Goal: Task Accomplishment & Management: Complete application form

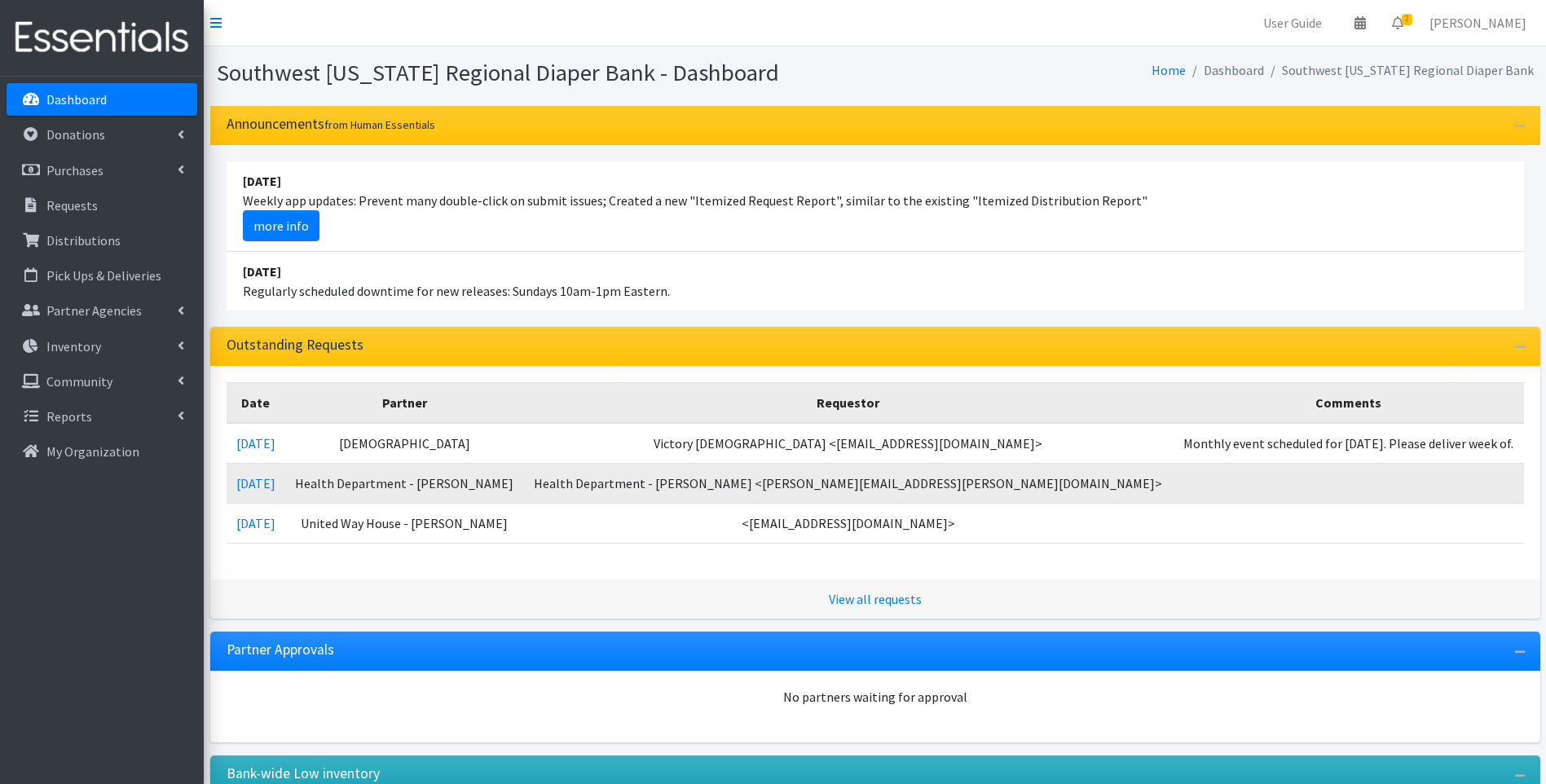
click at [812, 287] on li "[DATE] Regularly scheduled downtime for new releases: Sundays 10am-1pm Eastern." at bounding box center [875, 281] width 1297 height 59
click at [69, 239] on p "Distributions" at bounding box center [83, 240] width 74 height 16
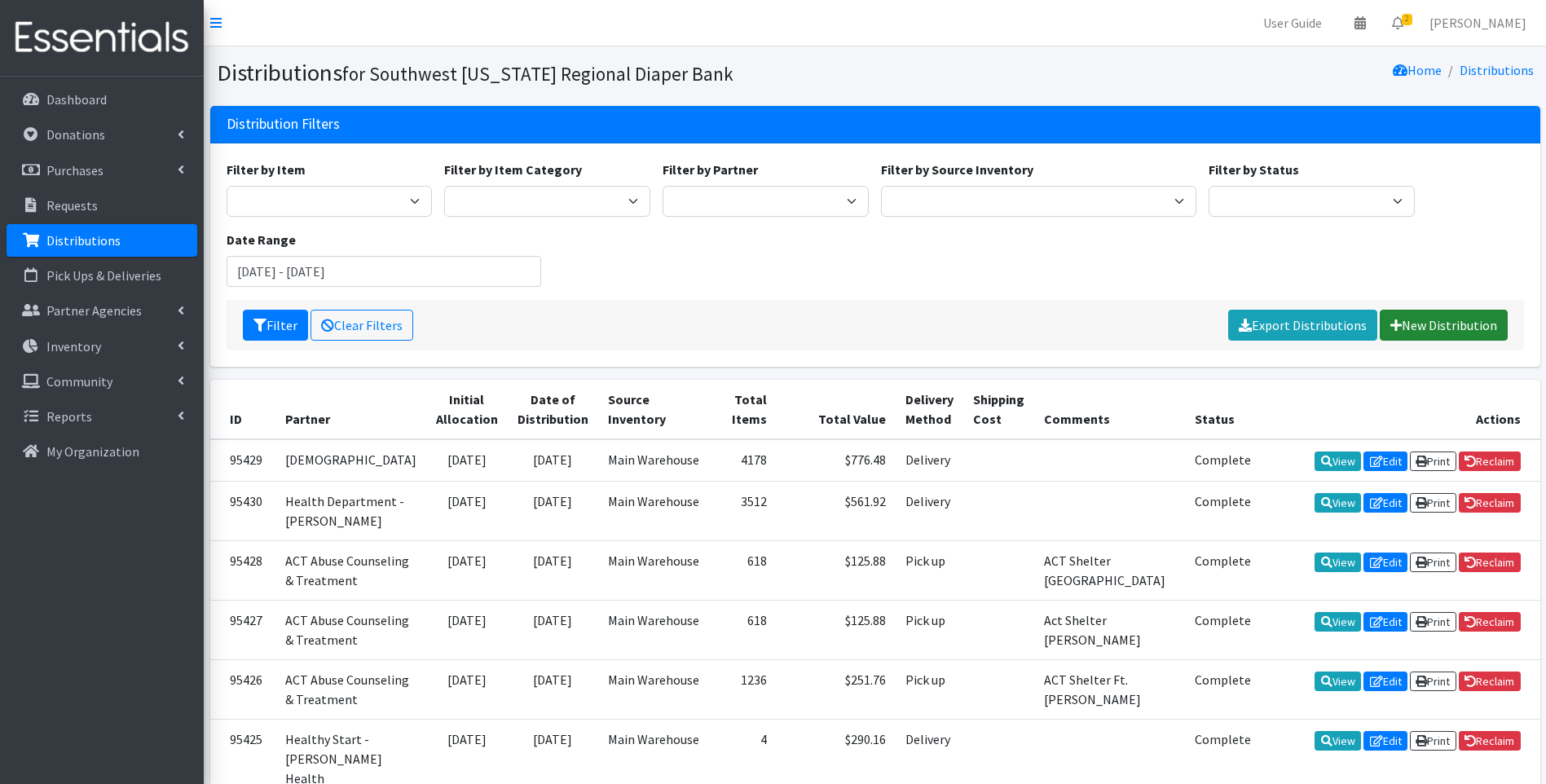
click at [1427, 326] on link "New Distribution" at bounding box center [1443, 325] width 128 height 31
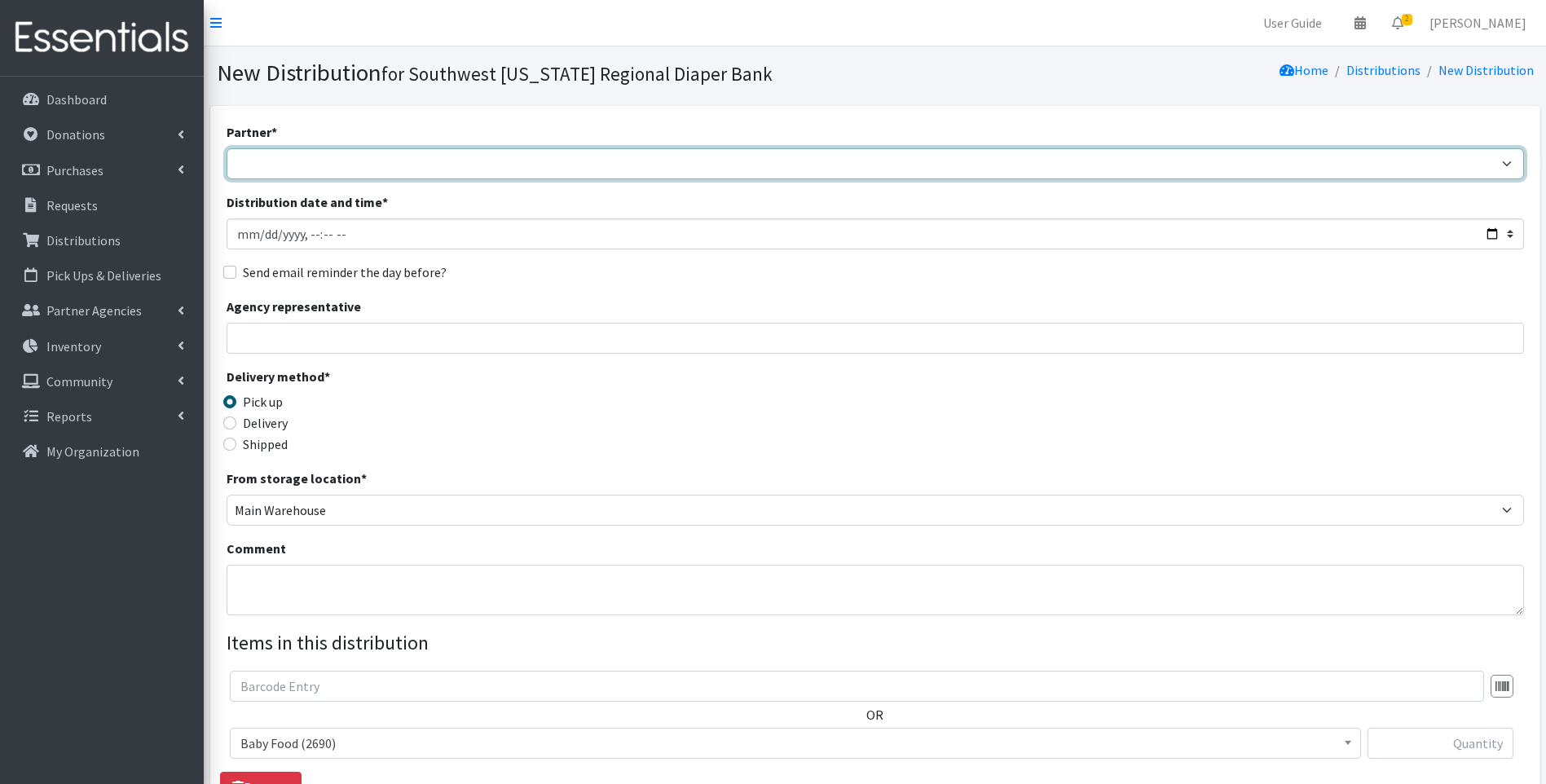
click at [532, 168] on select "ACT Abuse Counseling & Treatment Bayshore Fire Department Bonita Springs Assist…" at bounding box center [875, 163] width 1297 height 31
select select "3690"
click at [227, 148] on select "ACT Abuse Counseling & Treatment Bayshore Fire Department Bonita Springs Assist…" at bounding box center [875, 163] width 1297 height 31
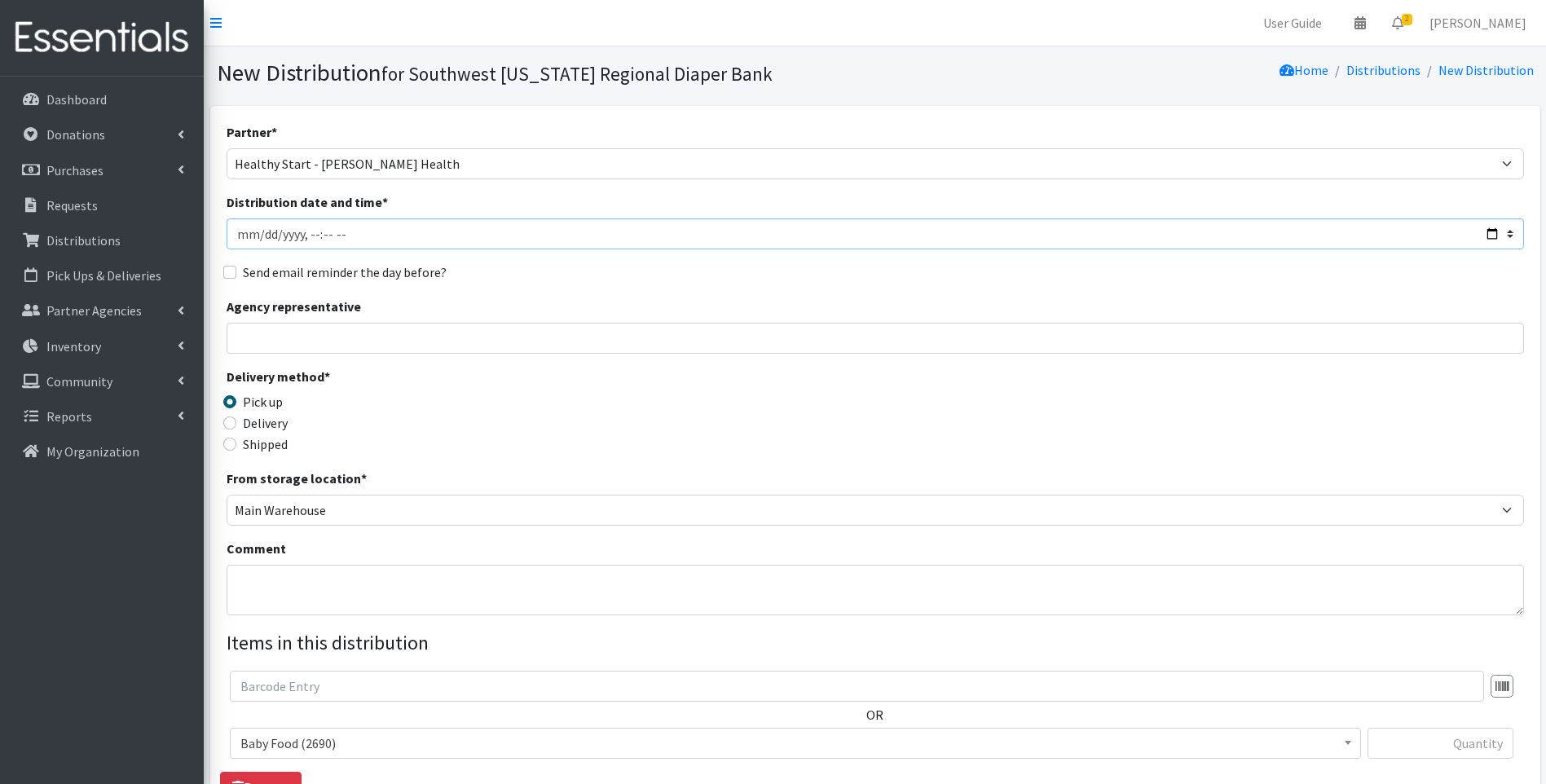
click at [1486, 230] on input "Distribution date and time *" at bounding box center [875, 234] width 1297 height 31
type input "2025-08-25T09:30"
drag, startPoint x: 673, startPoint y: 428, endPoint x: 662, endPoint y: 430, distance: 11.2
click at [670, 428] on div "Delivery method * Pick up Delivery Shipped Shipping cost" at bounding box center [875, 417] width 1297 height 102
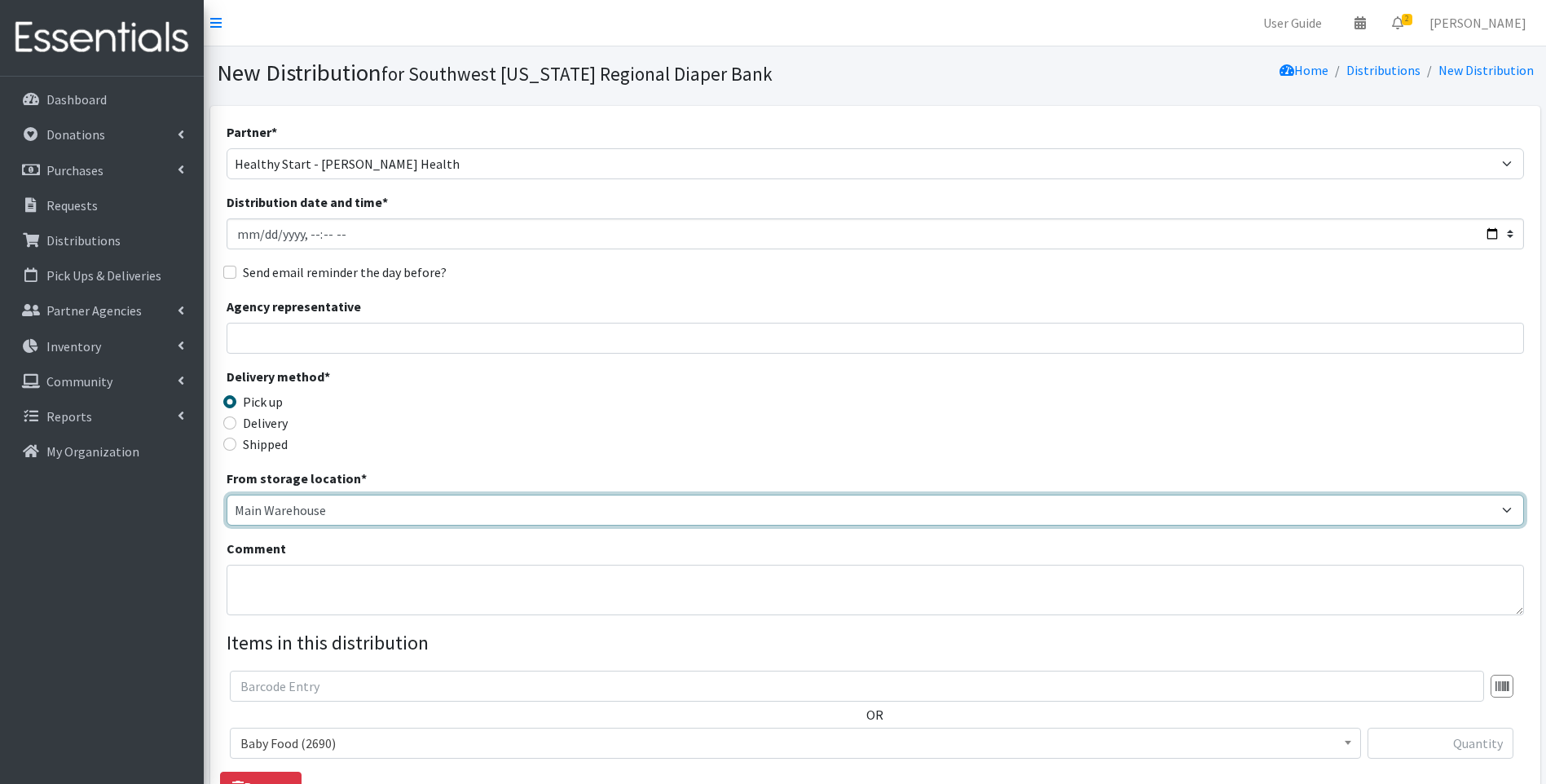
click at [353, 508] on select "Main Warehouse Office United Way Warehouse Winkler" at bounding box center [875, 509] width 1297 height 31
select select "293"
click at [227, 494] on select "Main Warehouse Office United Way Warehouse Winkler" at bounding box center [875, 509] width 1297 height 31
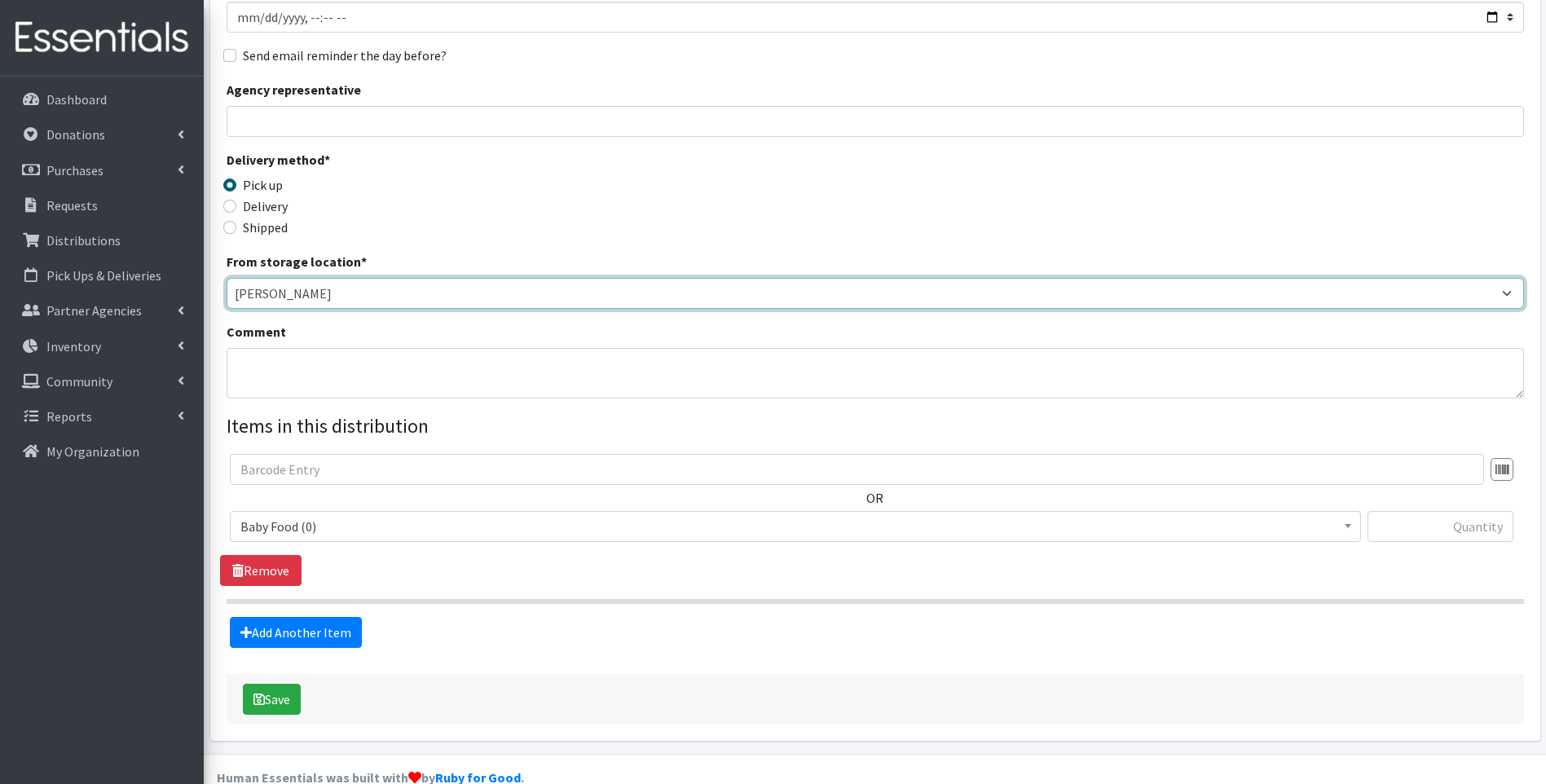
scroll to position [218, 0]
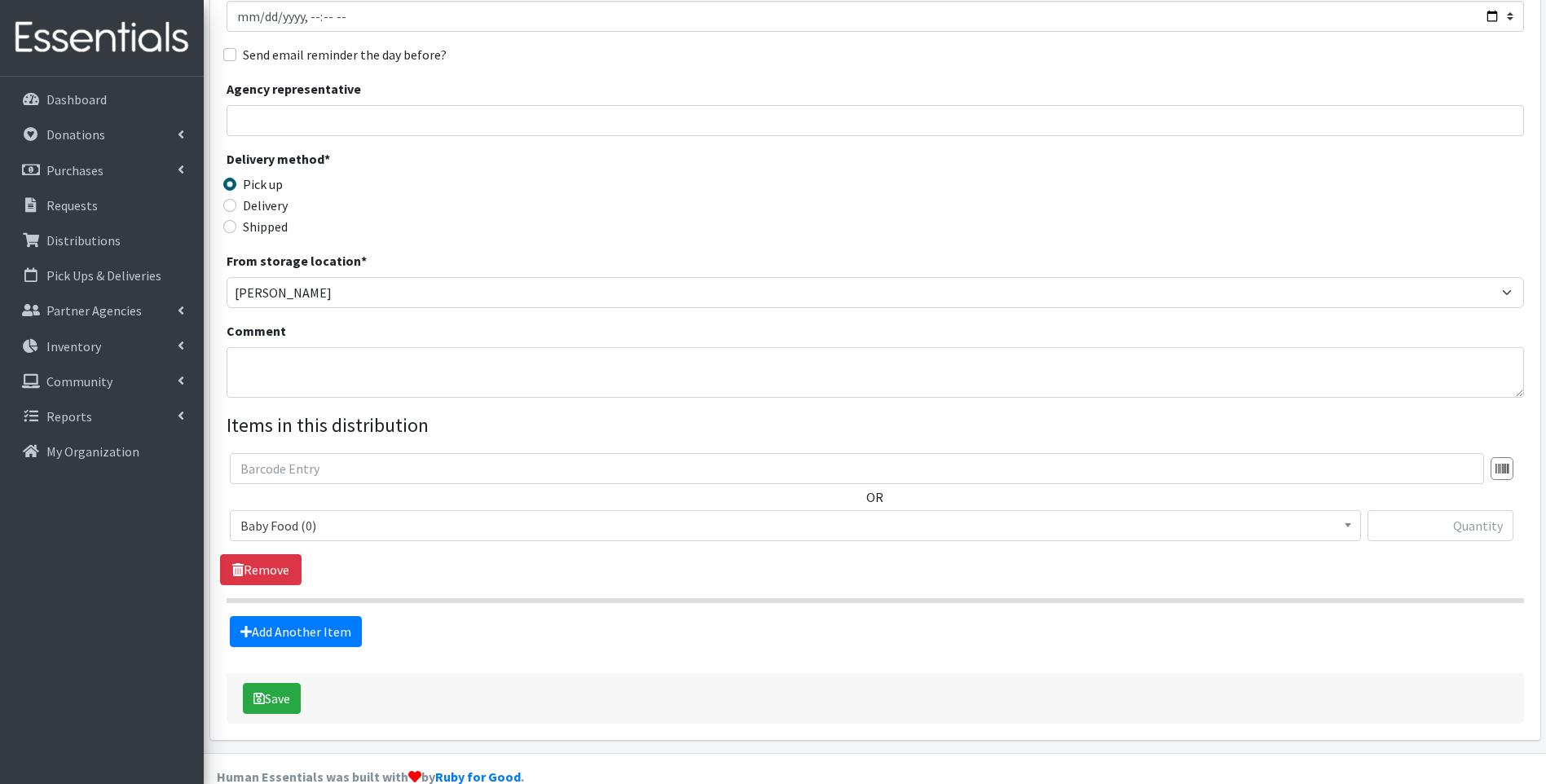
click at [259, 202] on label "Delivery" at bounding box center [265, 205] width 45 height 20
click at [230, 205] on input "Delivery" at bounding box center [229, 205] width 13 height 13
radio input "true"
click at [304, 525] on span "Baby Food (0)" at bounding box center [795, 525] width 1110 height 23
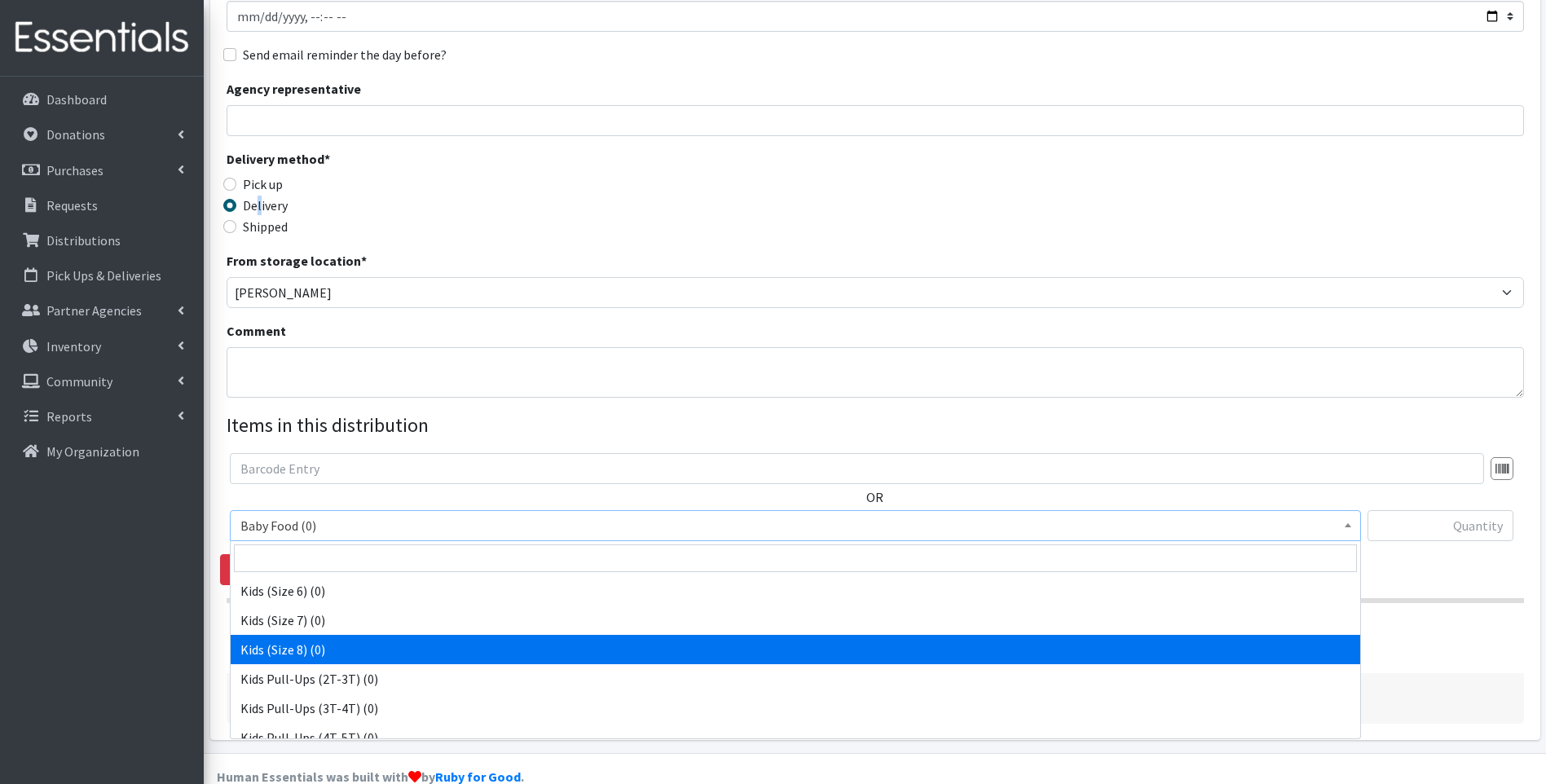
scroll to position [512, 0]
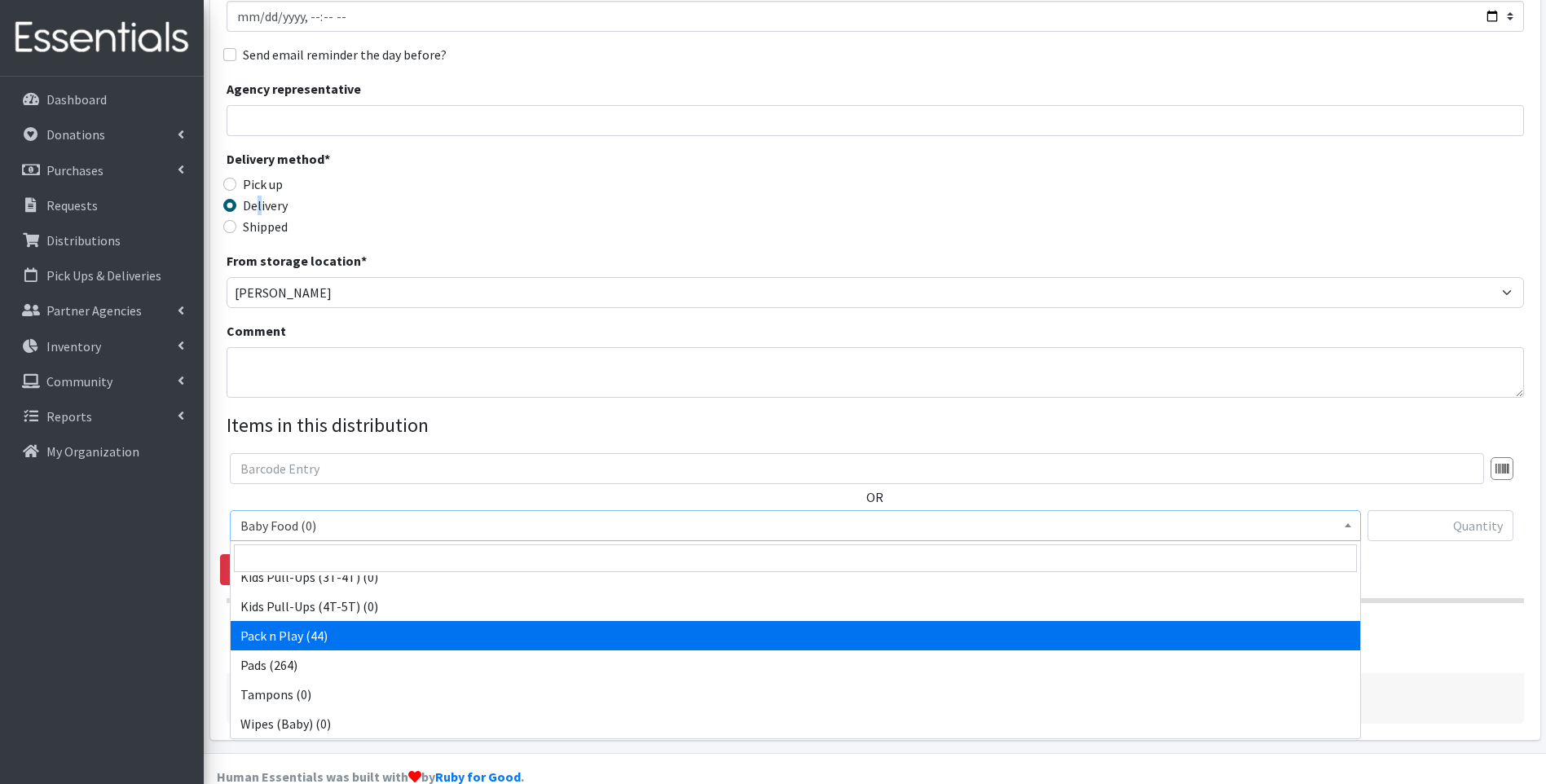
select select "12328"
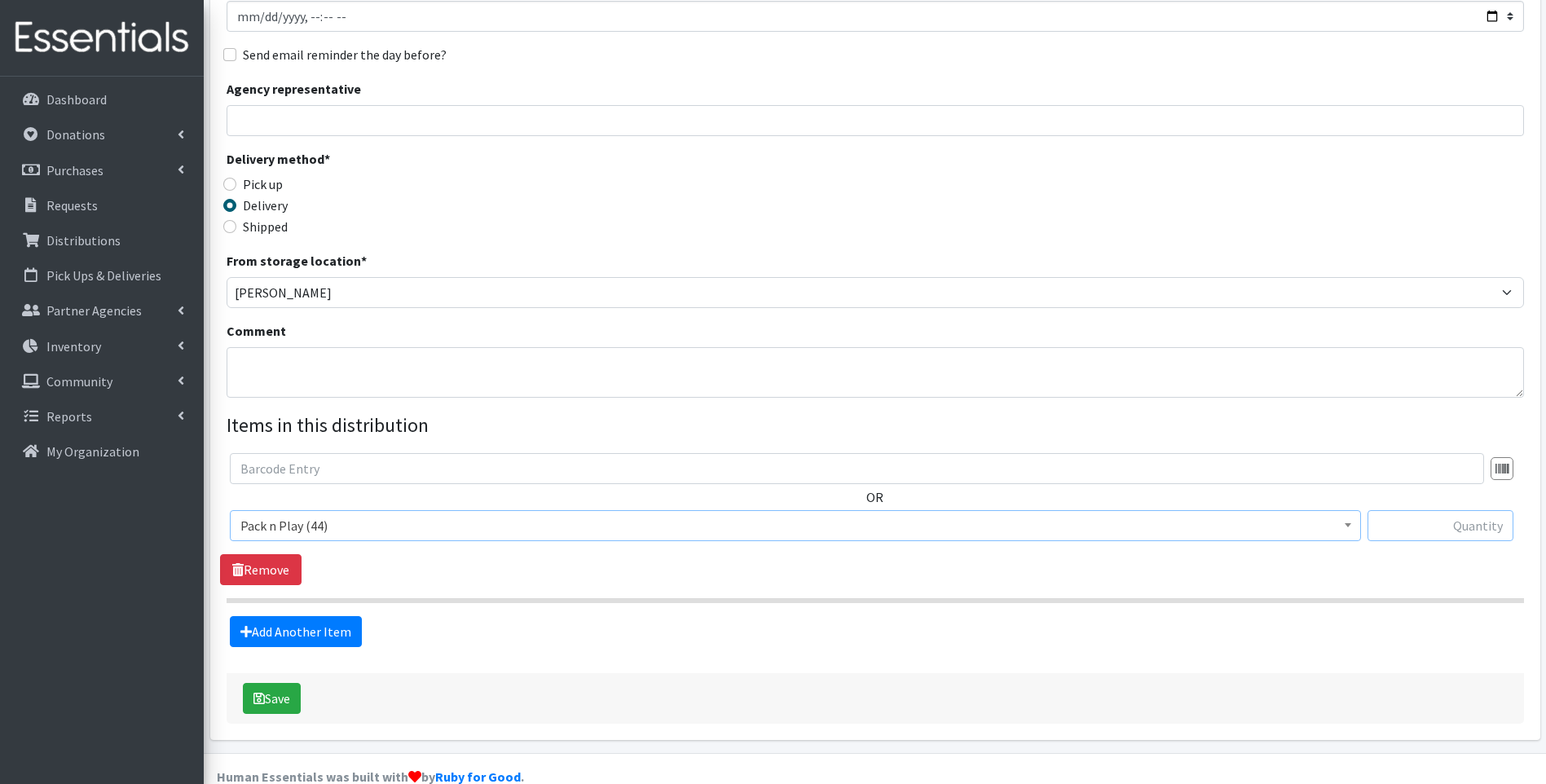
click at [1447, 524] on input "text" at bounding box center [1440, 525] width 145 height 31
type input "25"
click at [844, 219] on div "Delivery method * Pick up Delivery Shipped Shipping cost" at bounding box center [875, 200] width 1297 height 102
click at [280, 705] on button "Save" at bounding box center [271, 697] width 58 height 31
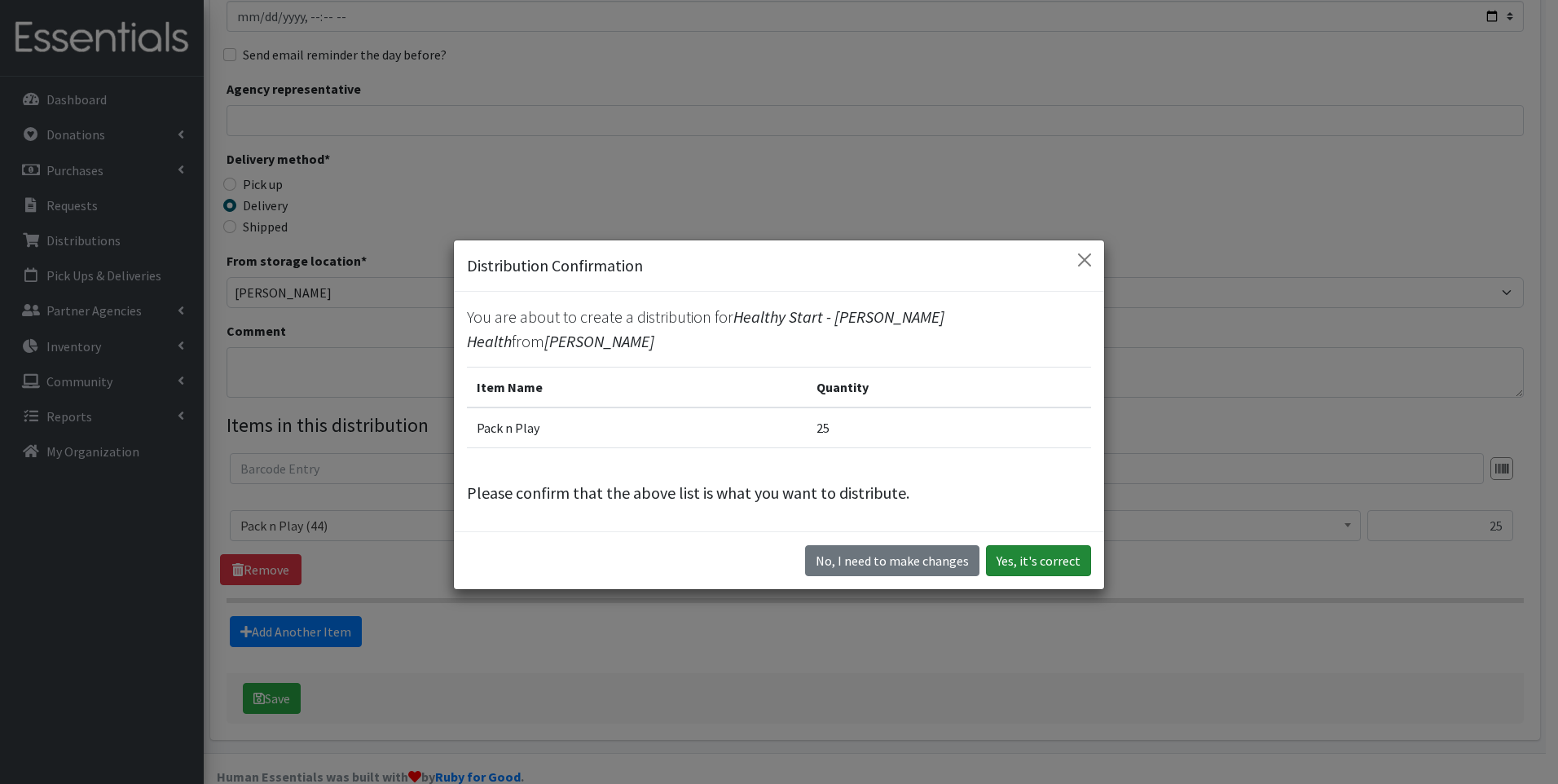
click at [1062, 560] on button "Yes, it's correct" at bounding box center [1039, 560] width 105 height 31
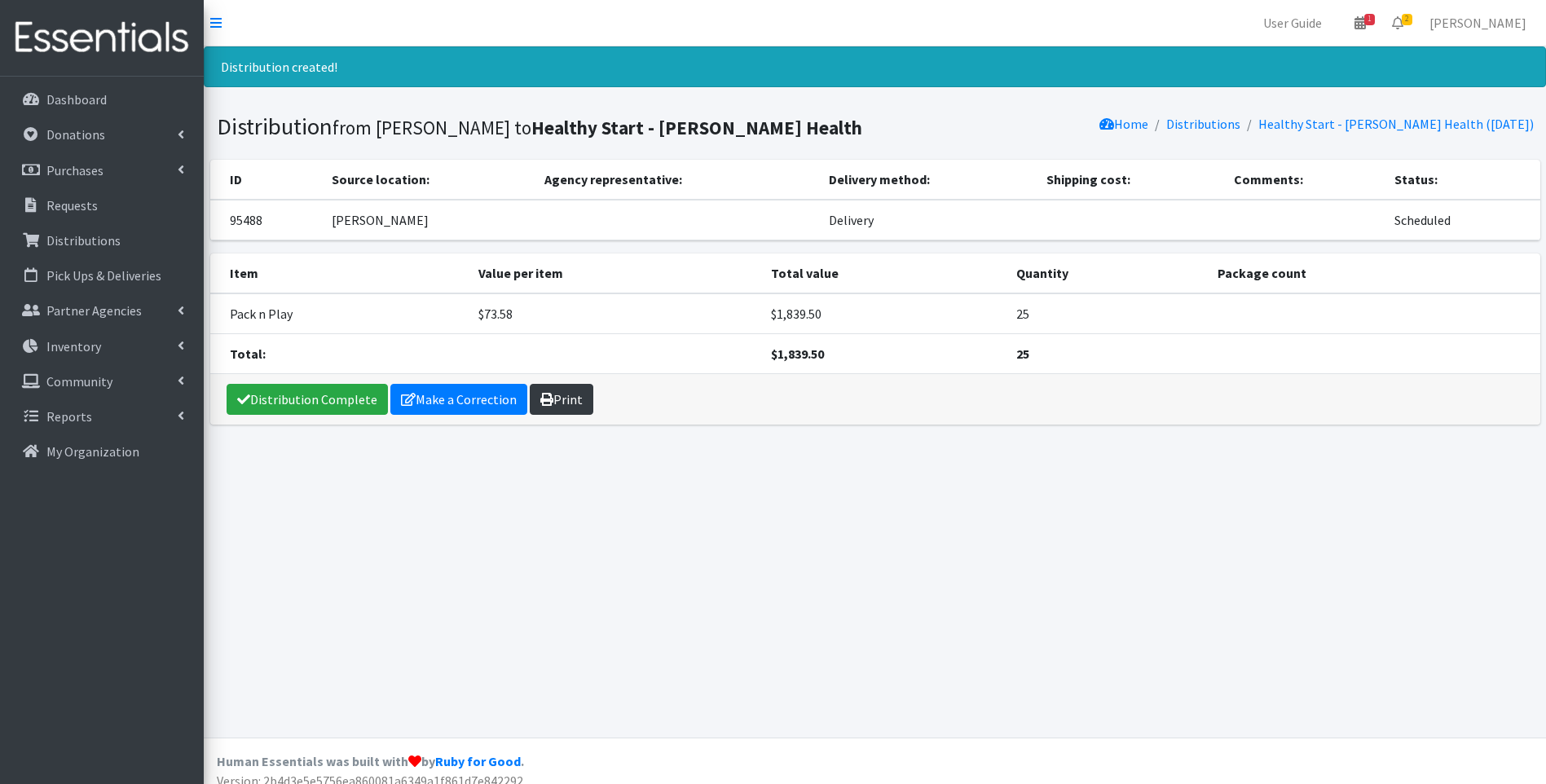
click at [578, 400] on link "Print" at bounding box center [561, 399] width 63 height 31
click at [310, 393] on link "Distribution Complete" at bounding box center [307, 399] width 161 height 31
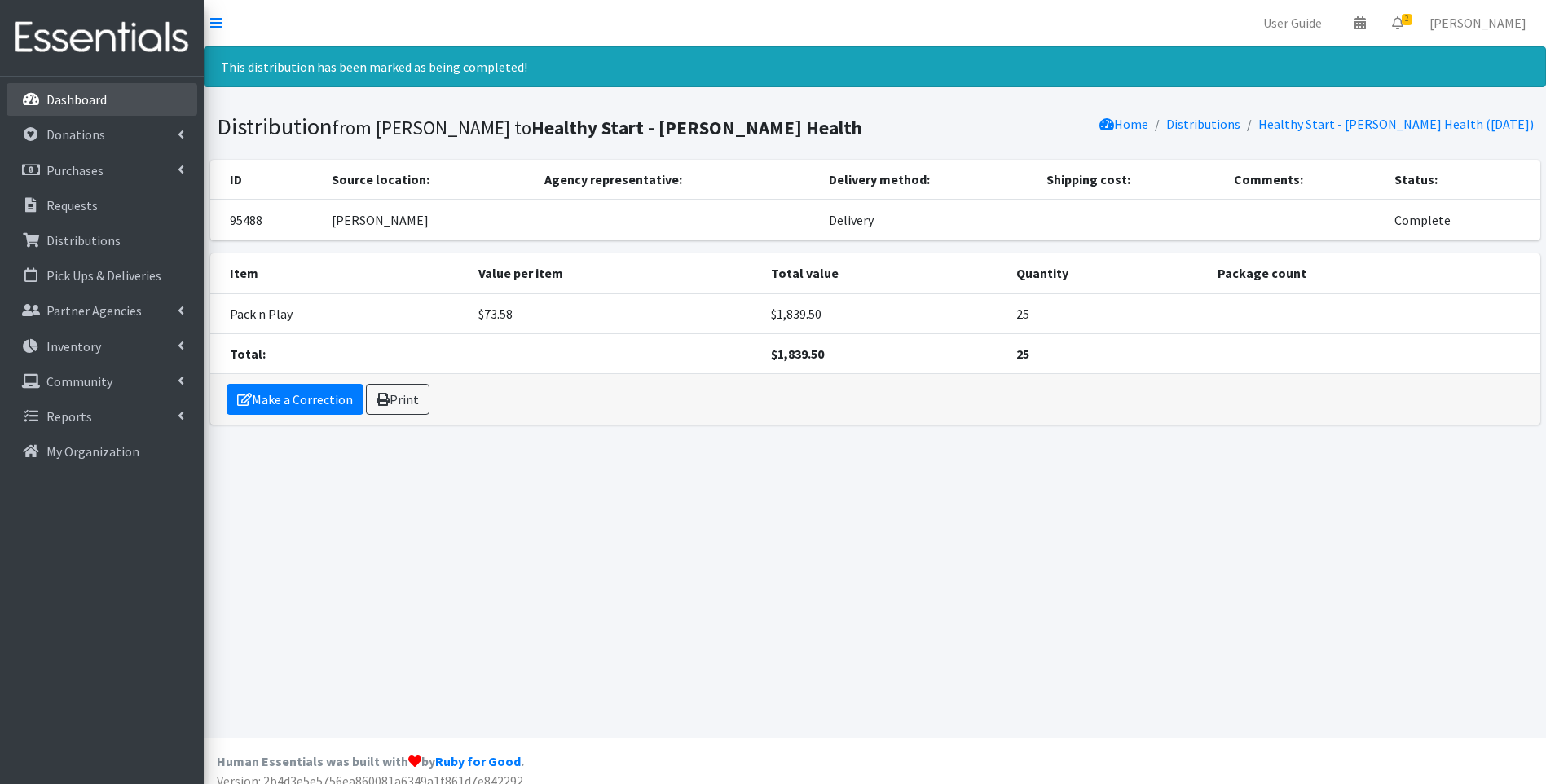
click at [82, 101] on p "Dashboard" at bounding box center [77, 99] width 61 height 16
